Goal: Information Seeking & Learning: Learn about a topic

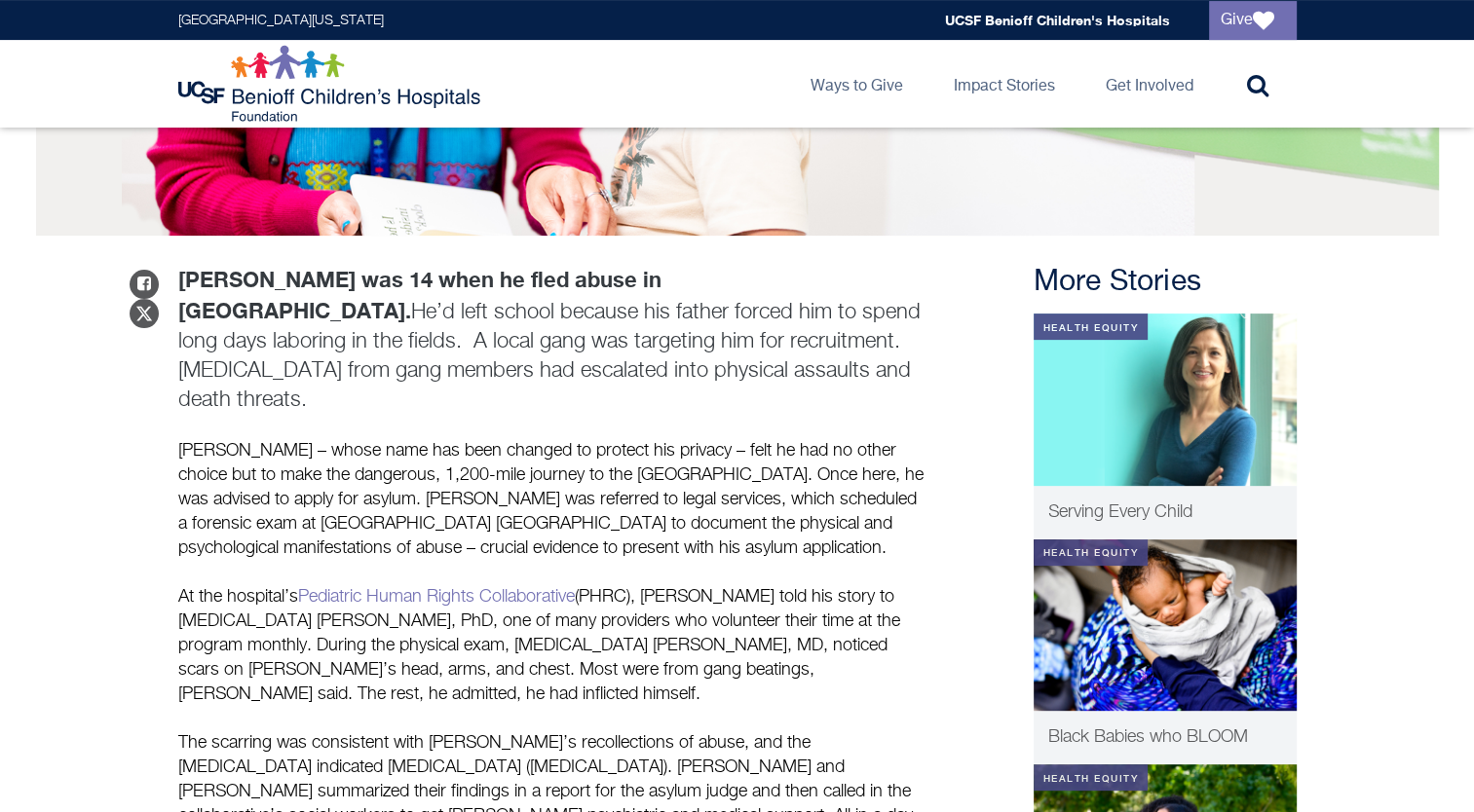
scroll to position [585, 0]
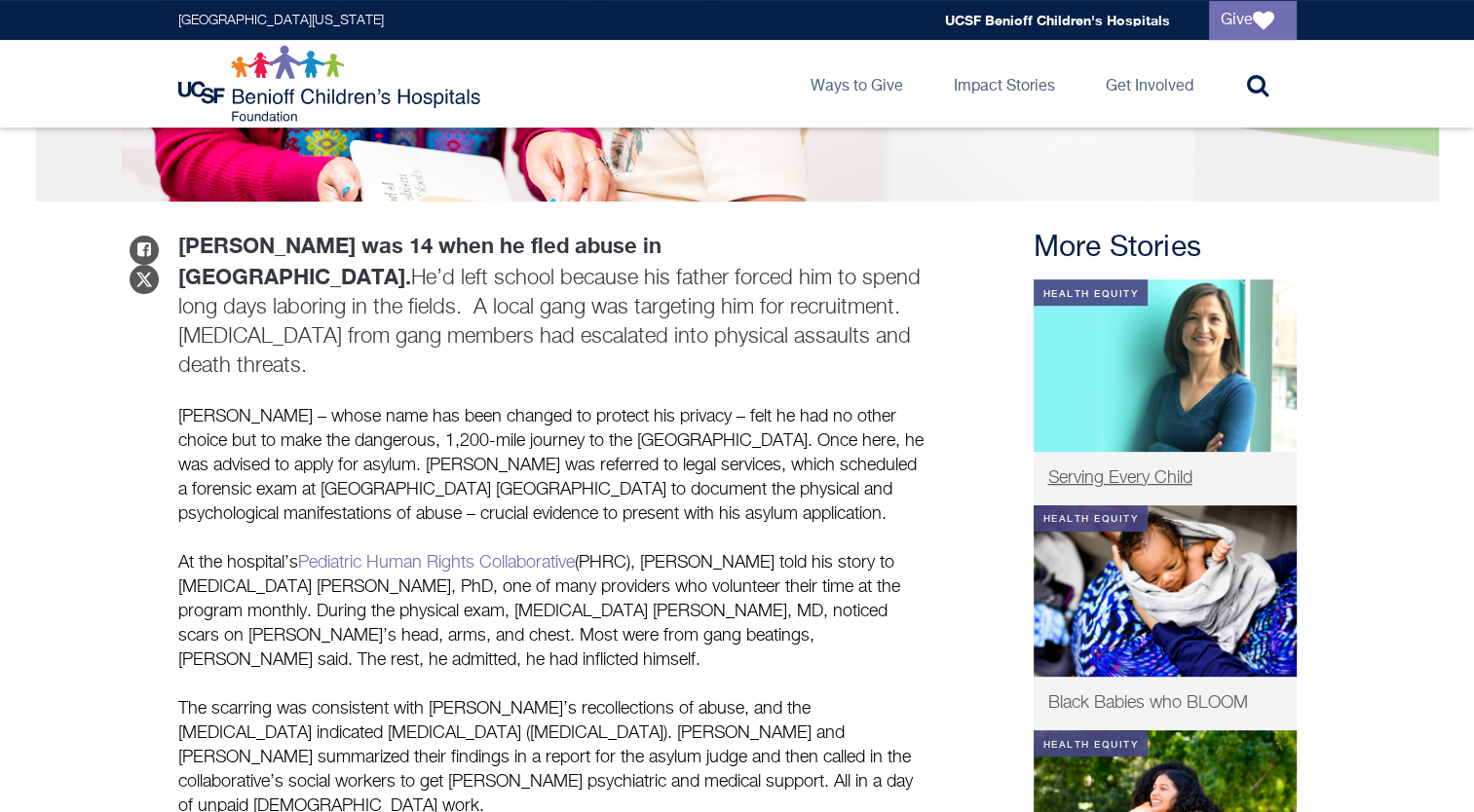
click at [1097, 473] on span "Serving Every Child" at bounding box center [1120, 478] width 144 height 18
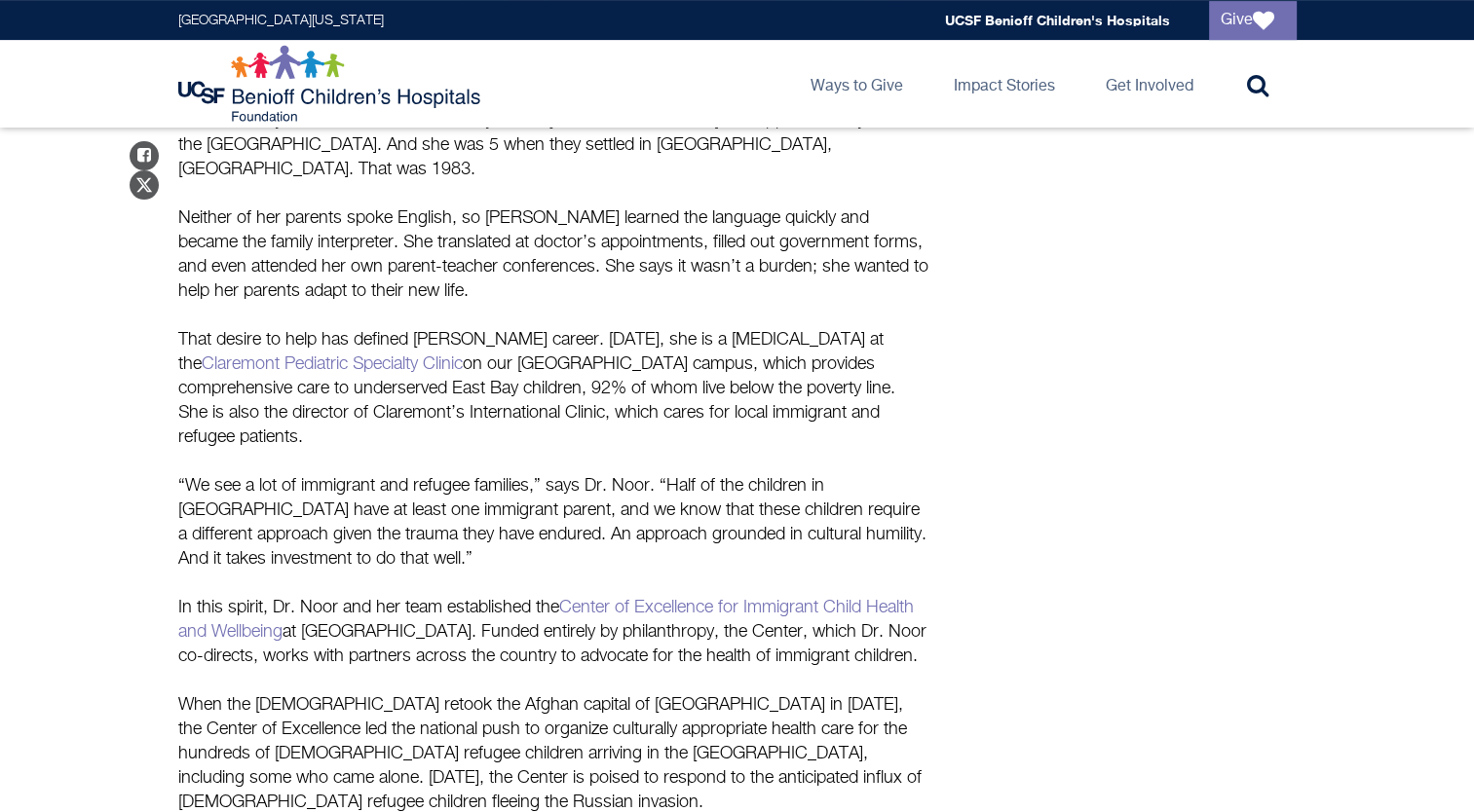
scroll to position [877, 0]
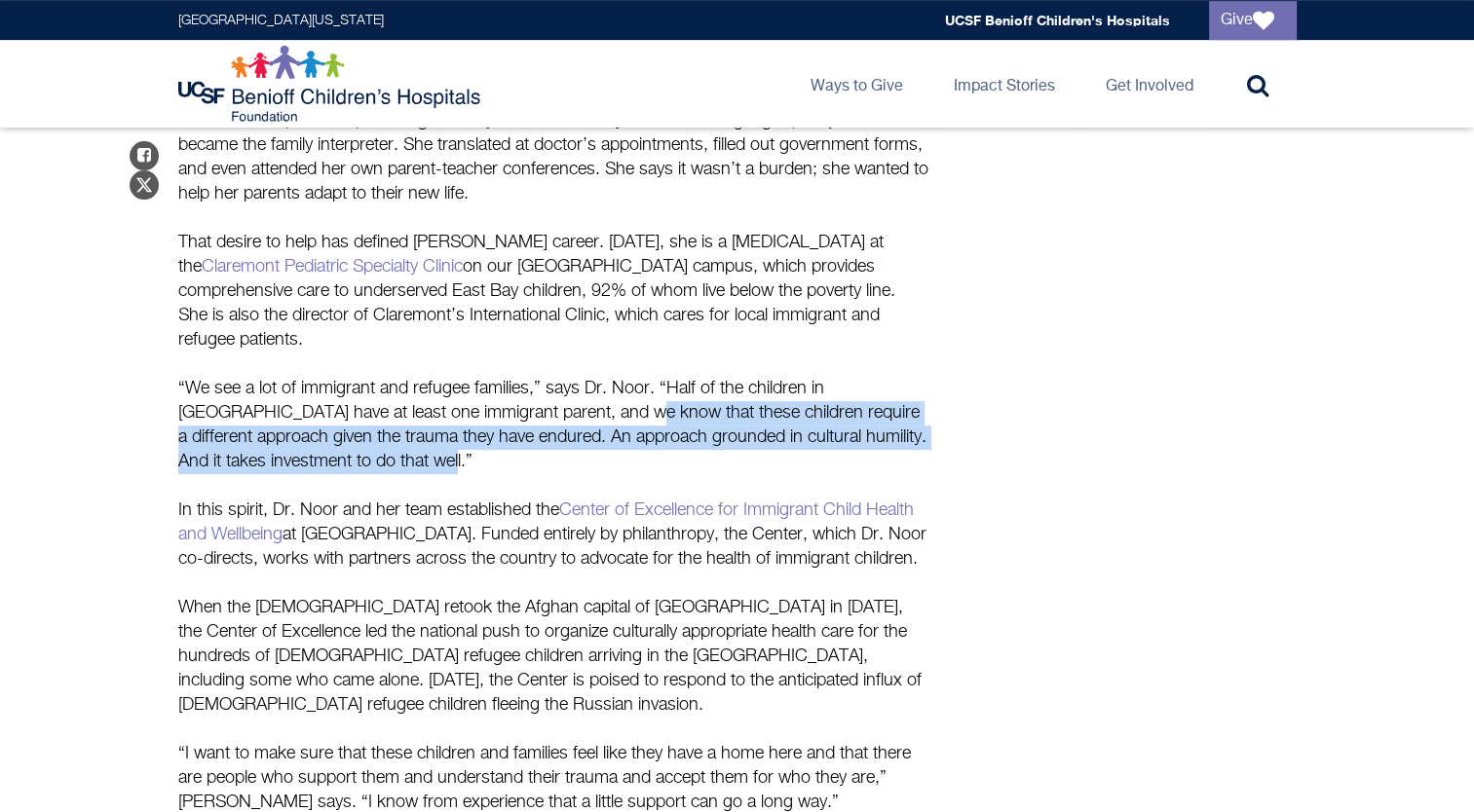
drag, startPoint x: 585, startPoint y: 391, endPoint x: 588, endPoint y: 407, distance: 16.3
click at [588, 407] on p "“We see a lot of immigrant and refugee families,” says Dr. Noor. “Half of the c…" at bounding box center [554, 425] width 751 height 97
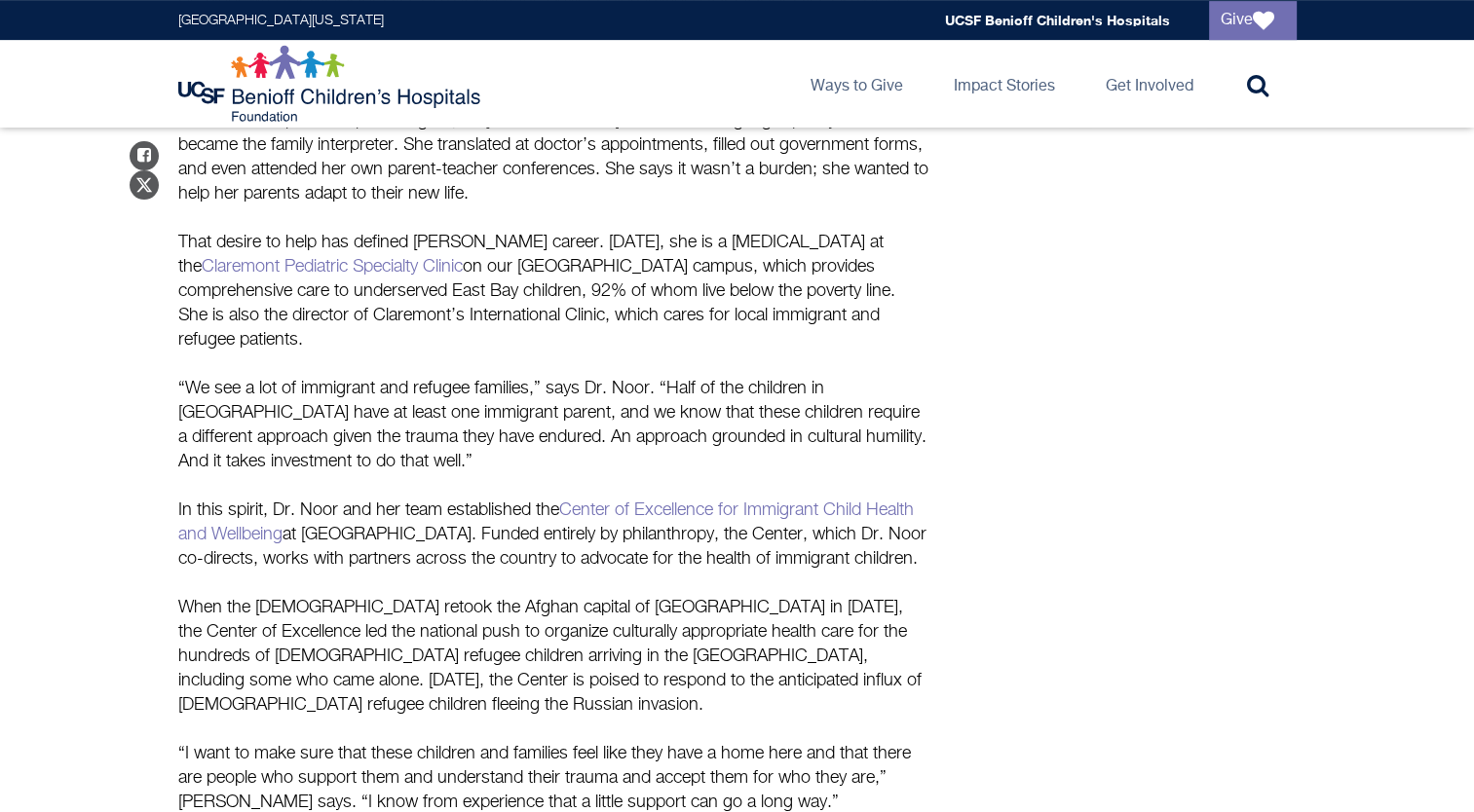
click at [585, 430] on div "When [PERSON_NAME], MD, was just a toddler, she became a refugee. Dr. Noor was …" at bounding box center [554, 376] width 751 height 877
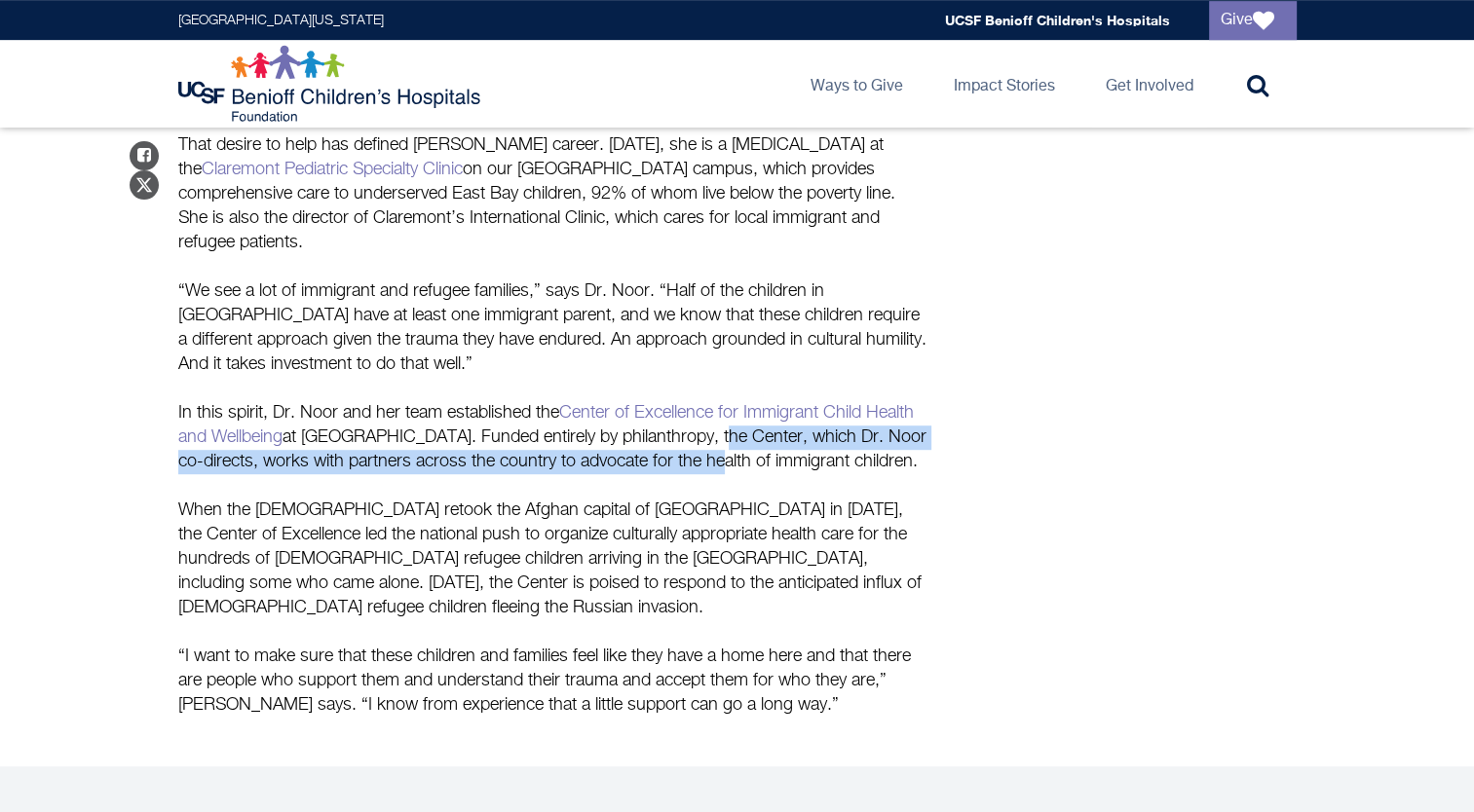
drag, startPoint x: 709, startPoint y: 390, endPoint x: 719, endPoint y: 421, distance: 32.6
click at [719, 421] on p "In this spirit, Dr. Noor and her team established the Center of Excellence for …" at bounding box center [554, 438] width 751 height 73
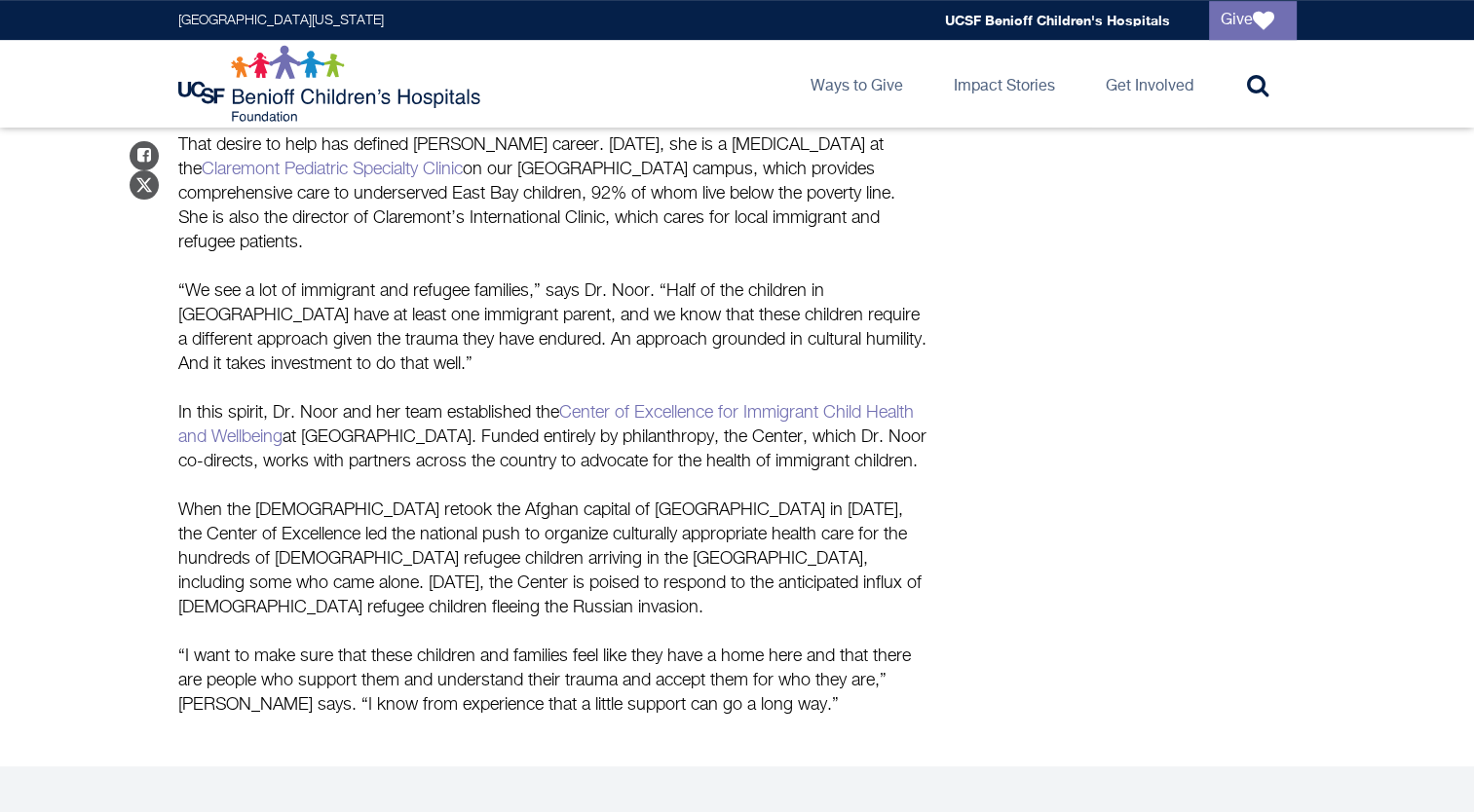
click at [590, 508] on p "When the [DEMOGRAPHIC_DATA] retook the Afghan capital of [GEOGRAPHIC_DATA] in […" at bounding box center [554, 559] width 751 height 121
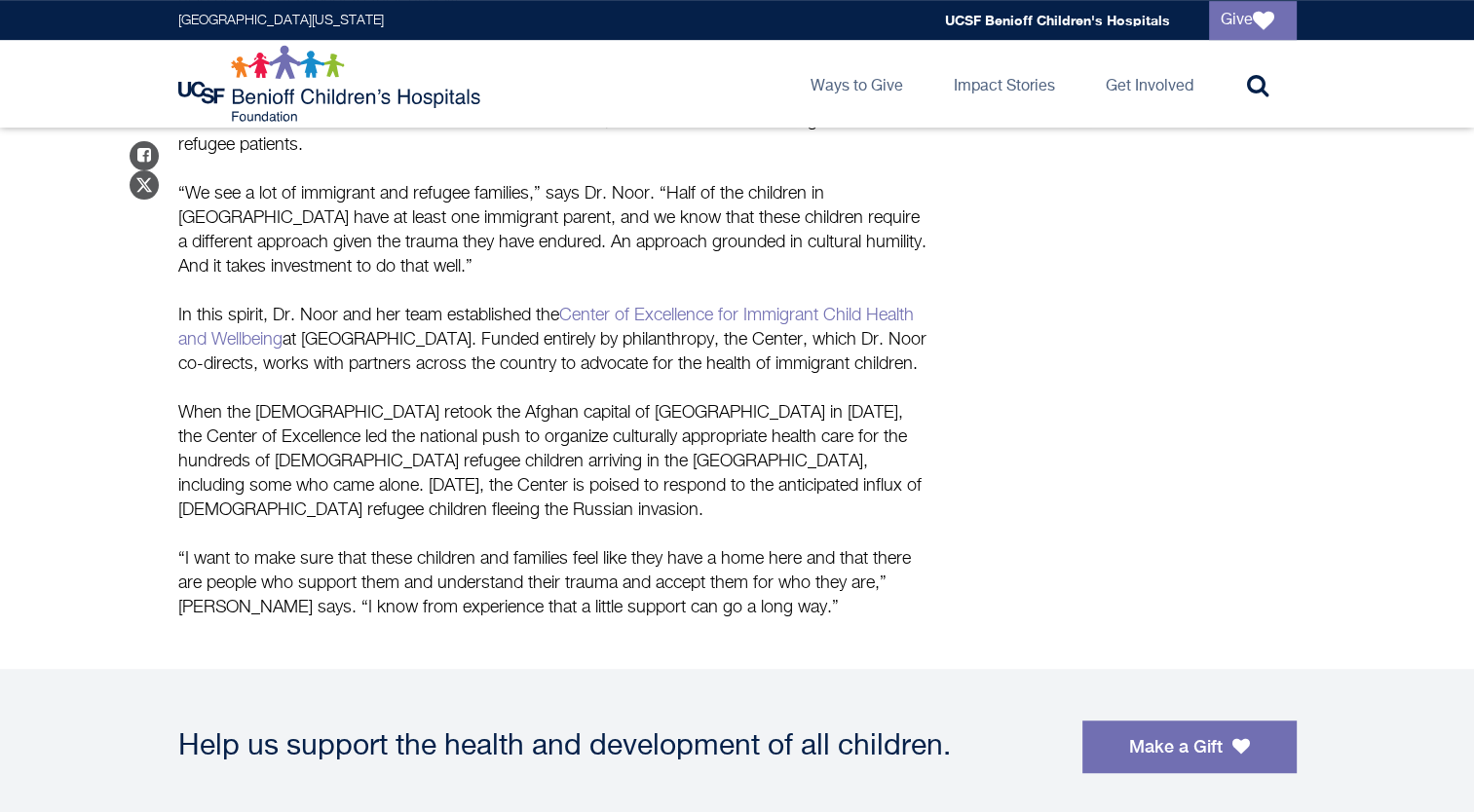
scroll to position [1169, 0]
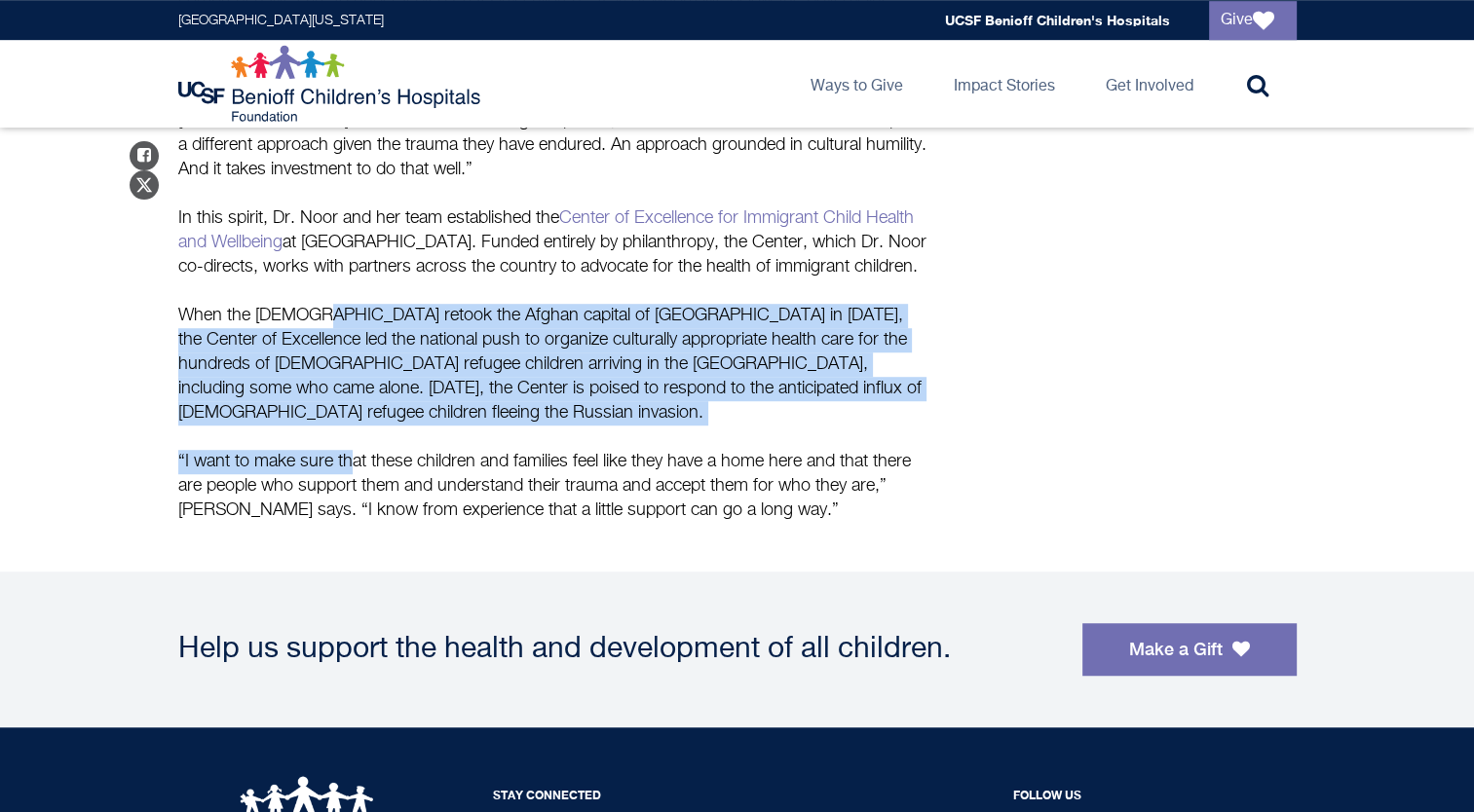
drag, startPoint x: 305, startPoint y: 280, endPoint x: 351, endPoint y: 402, distance: 130.4
click at [351, 402] on div "When [PERSON_NAME], MD, was just a toddler, she became a refugee. Dr. Noor was …" at bounding box center [554, 84] width 751 height 877
click at [499, 329] on p "When the [DEMOGRAPHIC_DATA] retook the Afghan capital of [GEOGRAPHIC_DATA] in […" at bounding box center [554, 364] width 751 height 121
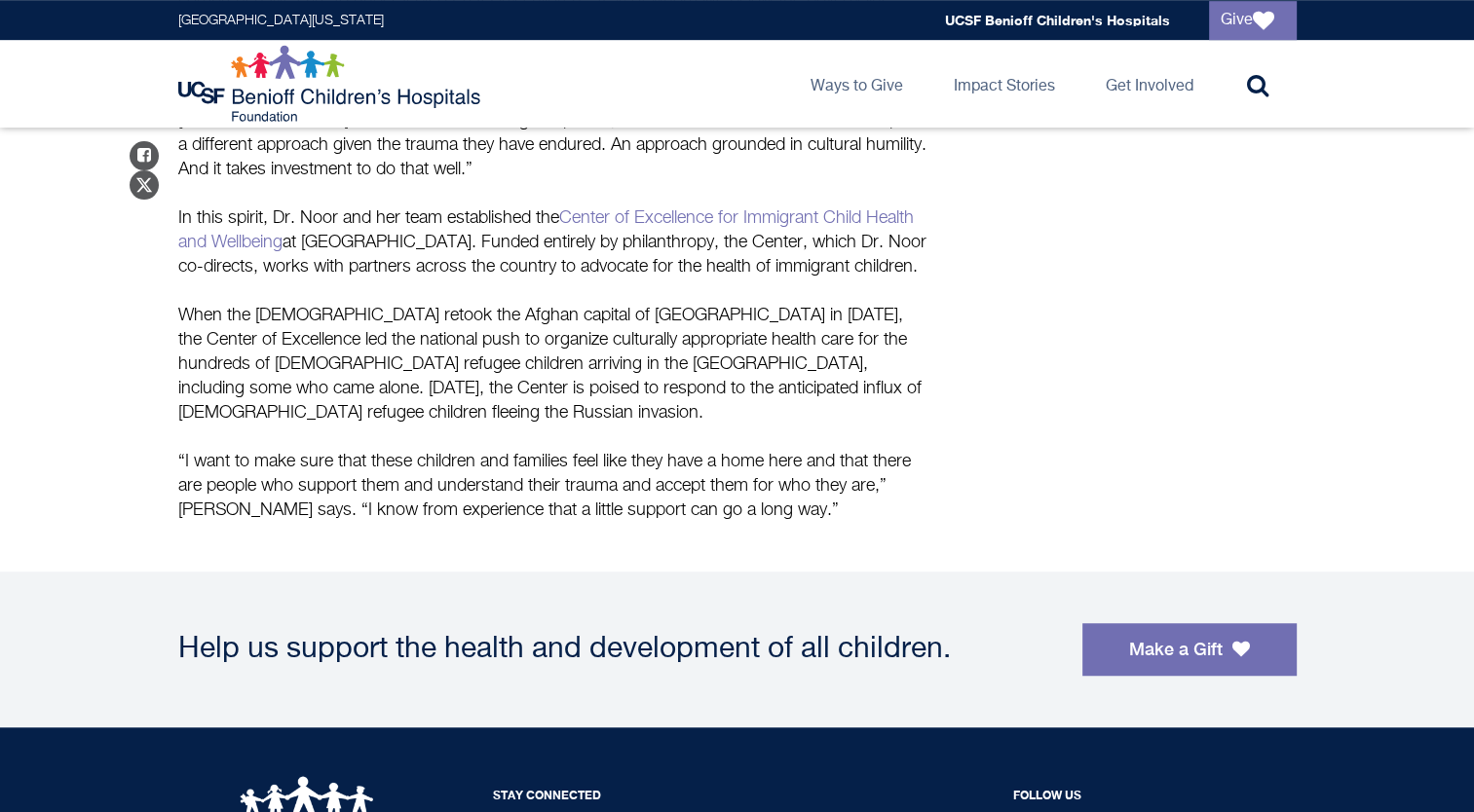
click at [872, 374] on p "When the [DEMOGRAPHIC_DATA] retook the Afghan capital of [GEOGRAPHIC_DATA] in […" at bounding box center [554, 364] width 751 height 121
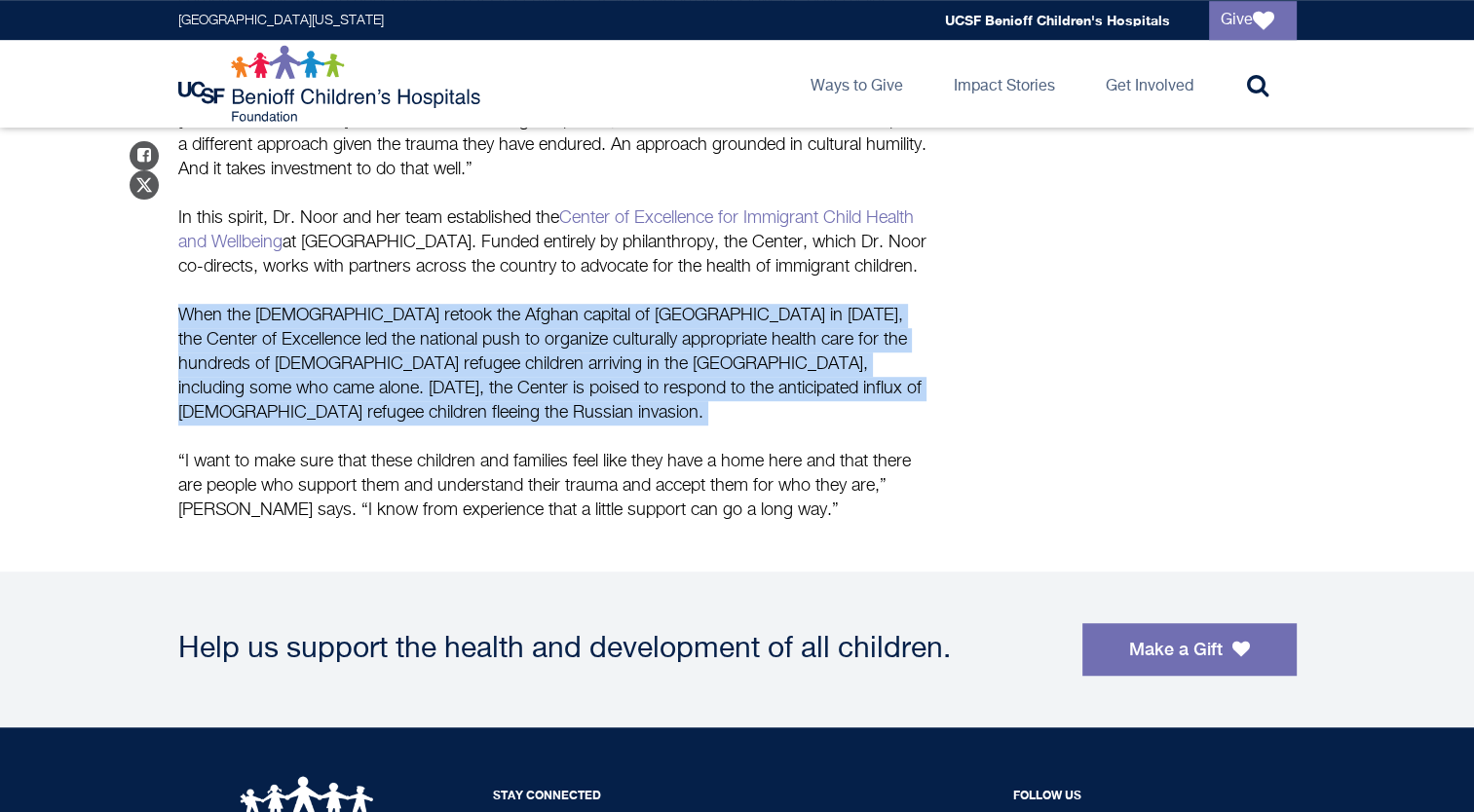
click at [872, 374] on p "When the [DEMOGRAPHIC_DATA] retook the Afghan capital of [GEOGRAPHIC_DATA] in […" at bounding box center [554, 364] width 751 height 121
click at [877, 357] on p "When the [DEMOGRAPHIC_DATA] retook the Afghan capital of [GEOGRAPHIC_DATA] in […" at bounding box center [554, 364] width 751 height 121
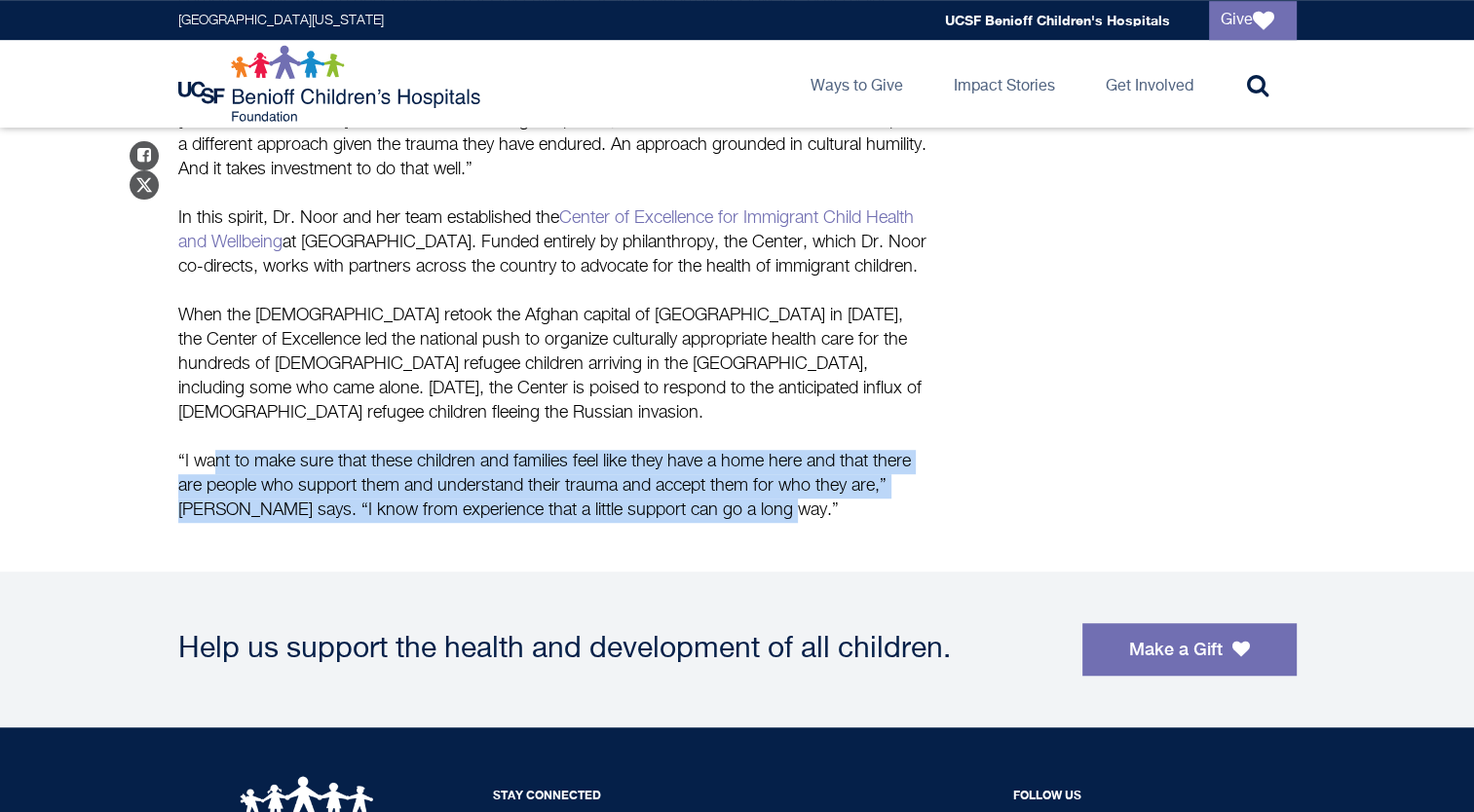
drag, startPoint x: 283, startPoint y: 415, endPoint x: 816, endPoint y: 477, distance: 536.6
click at [363, 450] on p "“I want to make sure that these children and families feel like they have a hom…" at bounding box center [554, 486] width 751 height 73
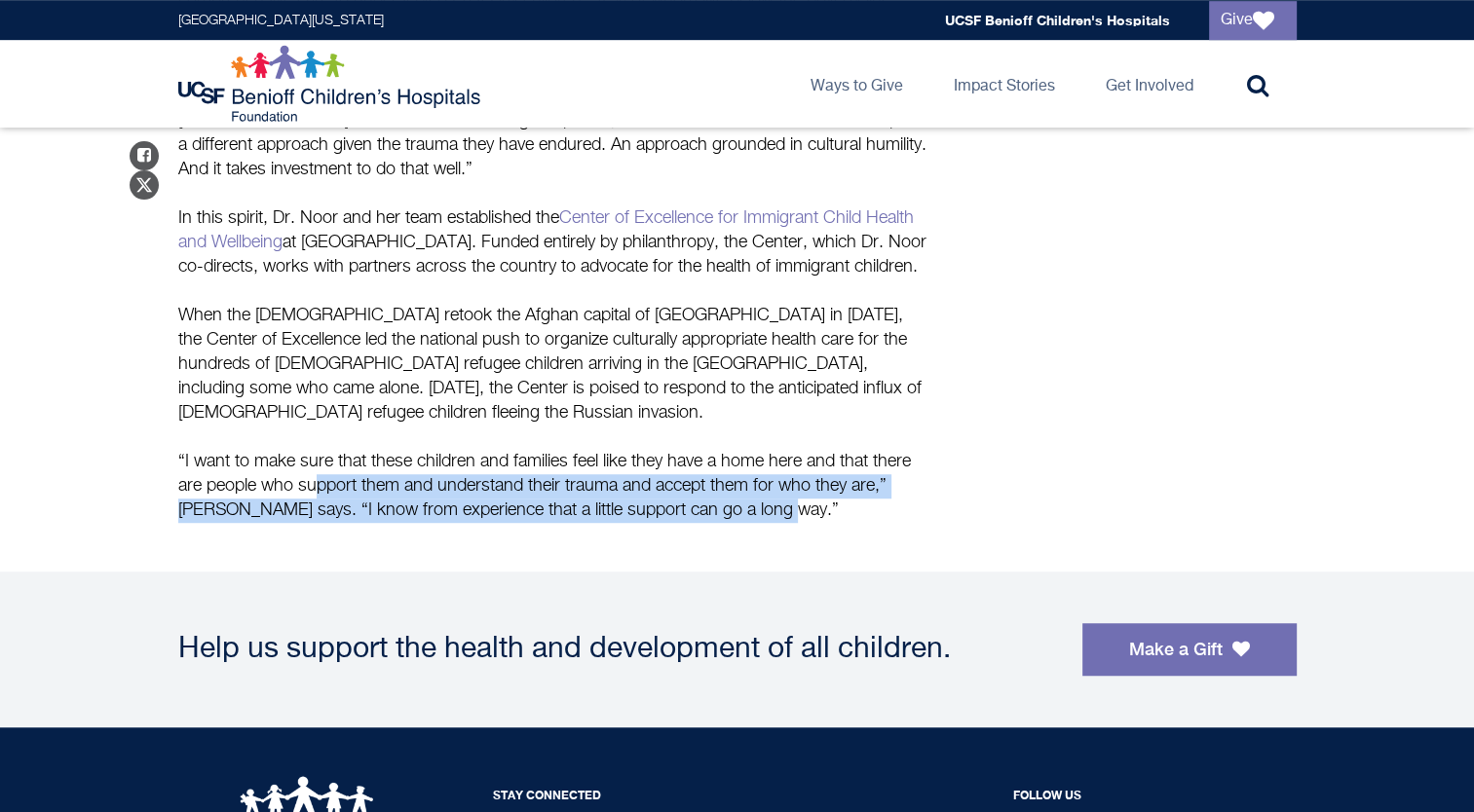
drag, startPoint x: 321, startPoint y: 439, endPoint x: 786, endPoint y: 465, distance: 465.7
click at [786, 465] on p "“I want to make sure that these children and families feel like they have a hom…" at bounding box center [554, 486] width 751 height 73
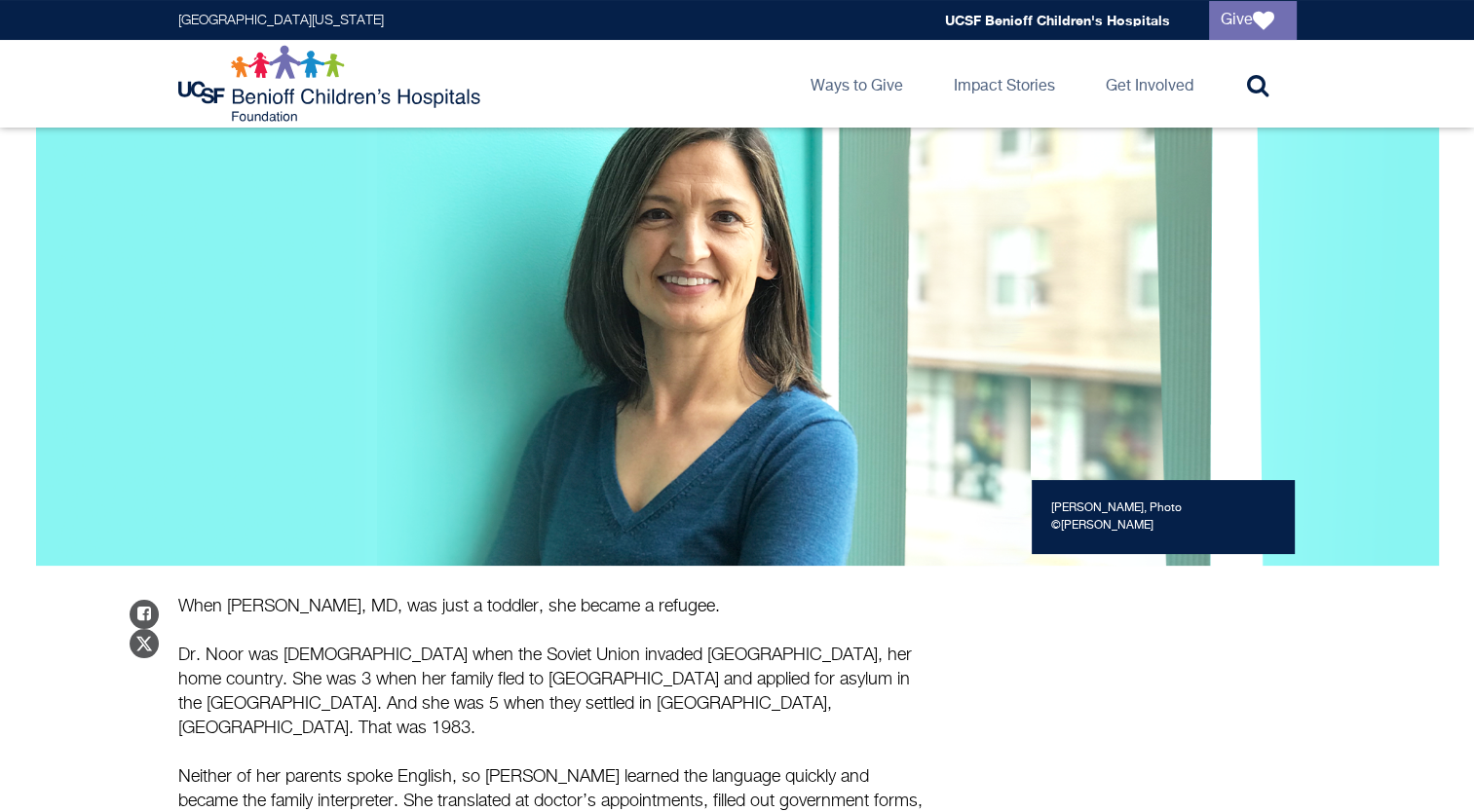
scroll to position [0, 0]
